Goal: Complete application form: Complete application form

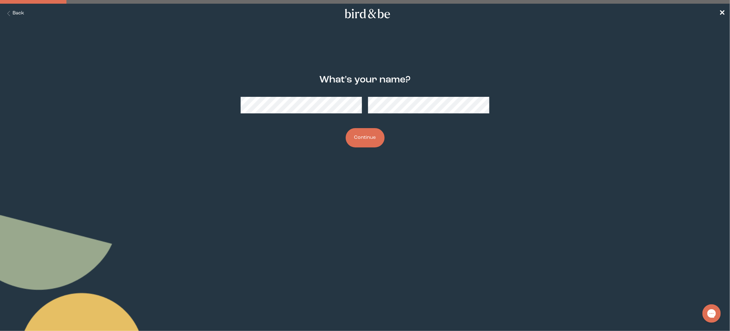
click at [368, 130] on button "Continue" at bounding box center [365, 137] width 39 height 19
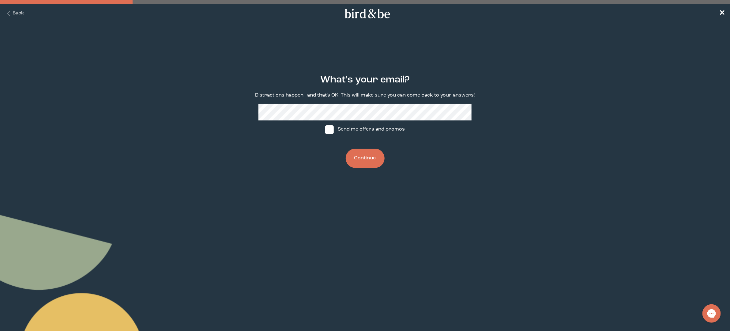
click at [357, 156] on button "Continue" at bounding box center [365, 158] width 39 height 19
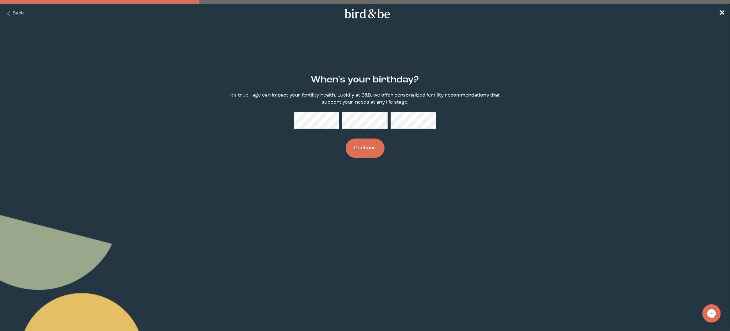
click at [368, 149] on button "Continue" at bounding box center [365, 147] width 39 height 19
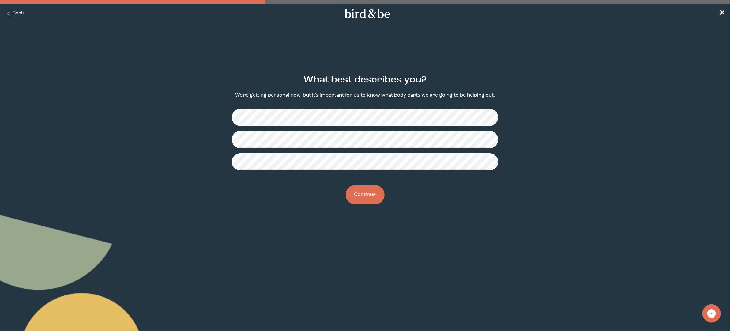
click at [363, 197] on button "Continue" at bounding box center [365, 194] width 39 height 19
click at [371, 194] on button "Continue" at bounding box center [365, 194] width 39 height 19
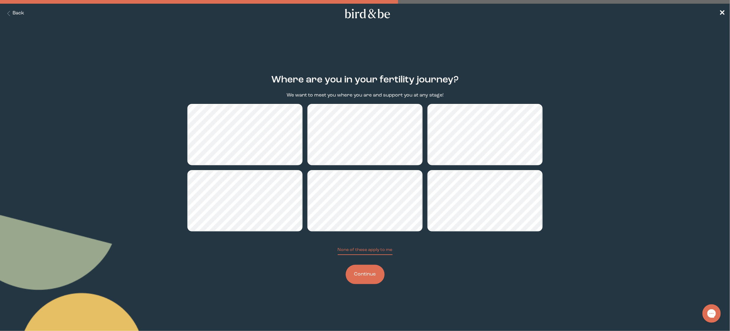
click at [360, 274] on button "Continue" at bounding box center [365, 274] width 39 height 19
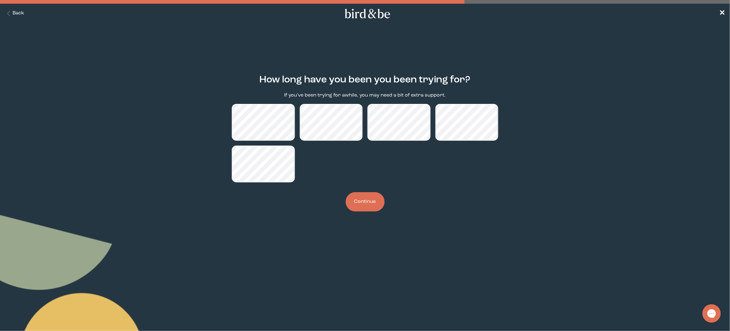
click at [357, 200] on button "Continue" at bounding box center [365, 201] width 39 height 19
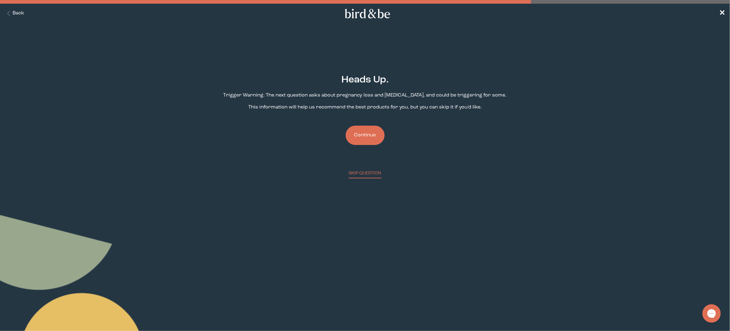
click at [367, 133] on button "Continue" at bounding box center [365, 135] width 39 height 19
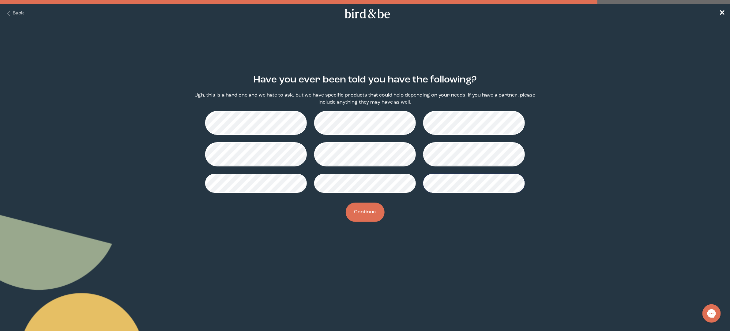
click at [369, 209] on button "Continue" at bounding box center [365, 211] width 39 height 19
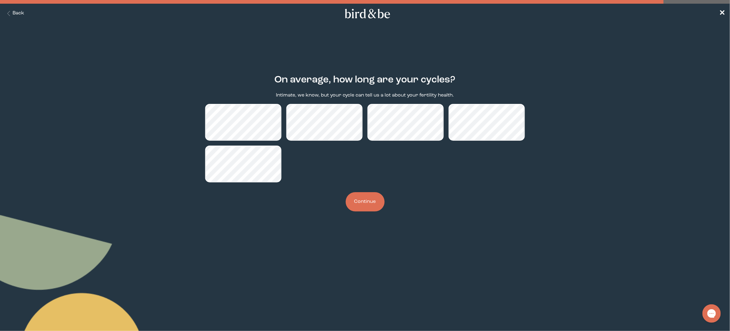
click at [363, 198] on button "Continue" at bounding box center [365, 201] width 39 height 19
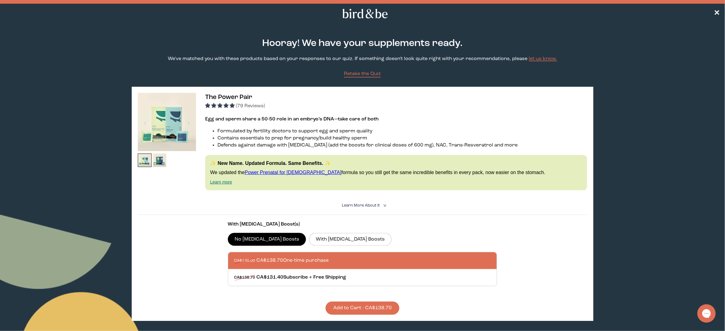
click at [360, 203] on span "Learn More About it" at bounding box center [361, 205] width 38 height 4
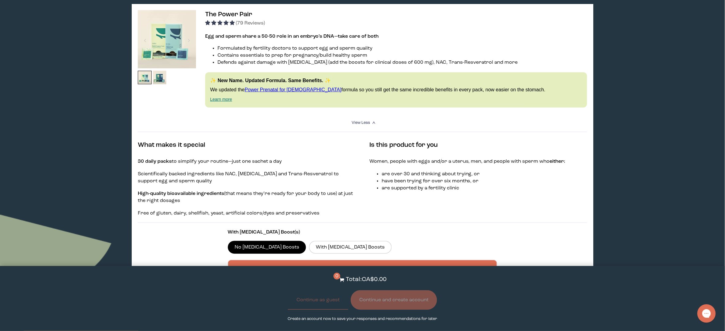
scroll to position [68, 0]
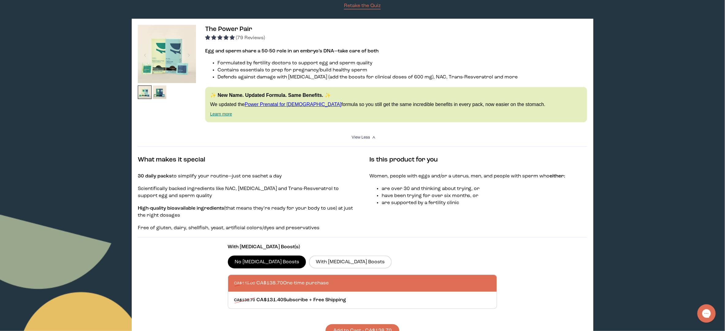
click at [158, 92] on img at bounding box center [160, 92] width 14 height 14
click at [142, 92] on img at bounding box center [145, 92] width 14 height 14
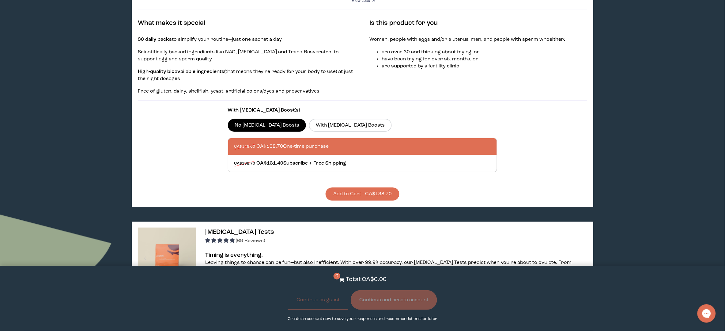
scroll to position [0, 0]
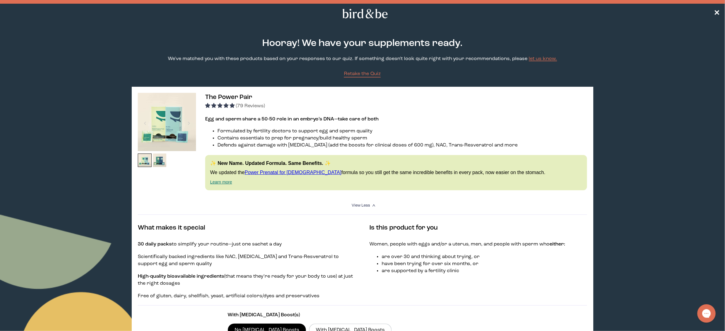
click at [360, 13] on icon at bounding box center [365, 13] width 48 height 9
